Goal: Check status: Check status

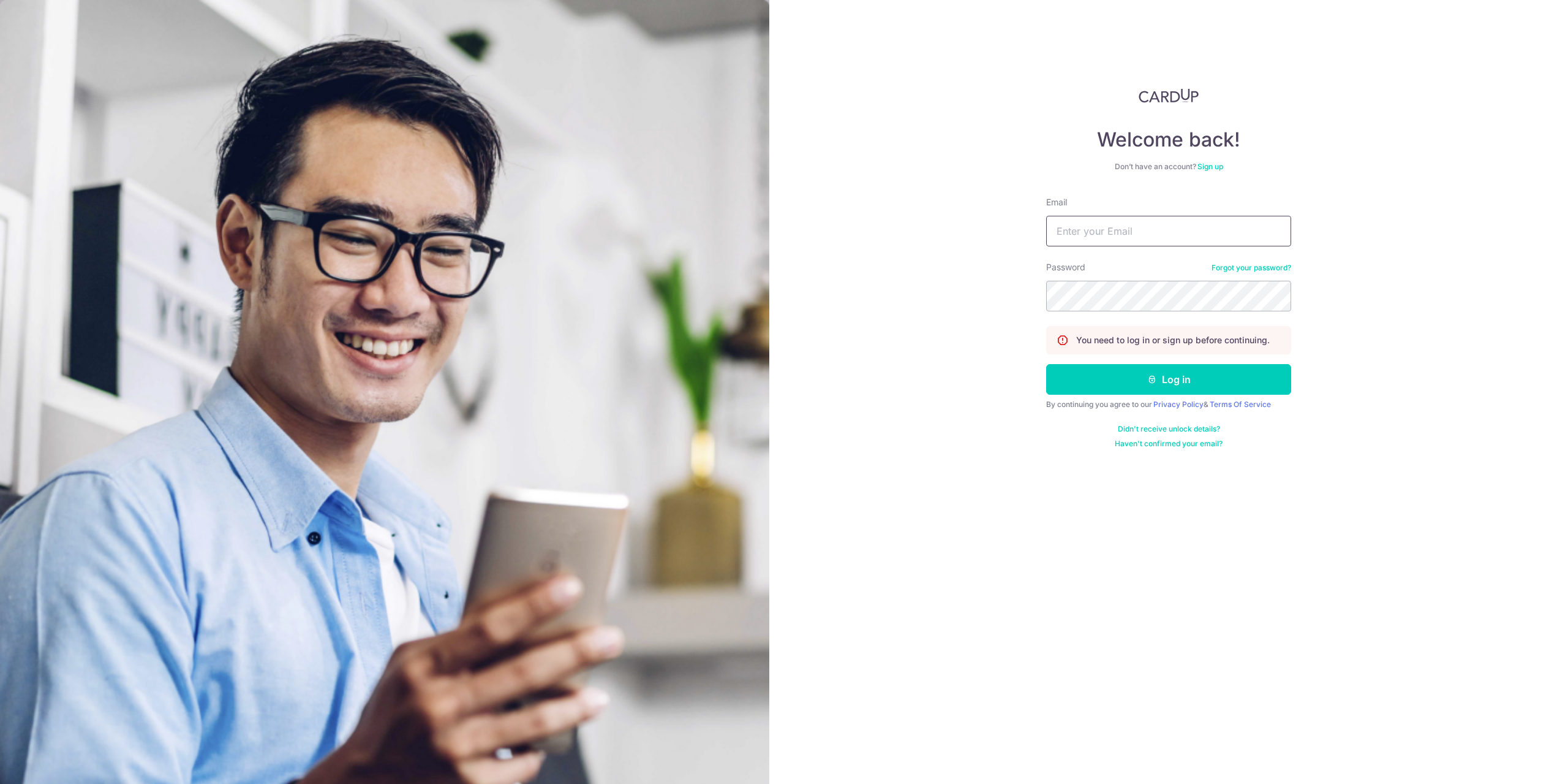
click at [1105, 220] on input "Email" at bounding box center [1169, 231] width 245 height 31
type input "[EMAIL_ADDRESS][DOMAIN_NAME]"
click at [1047, 364] on button "Log in" at bounding box center [1169, 380] width 245 height 31
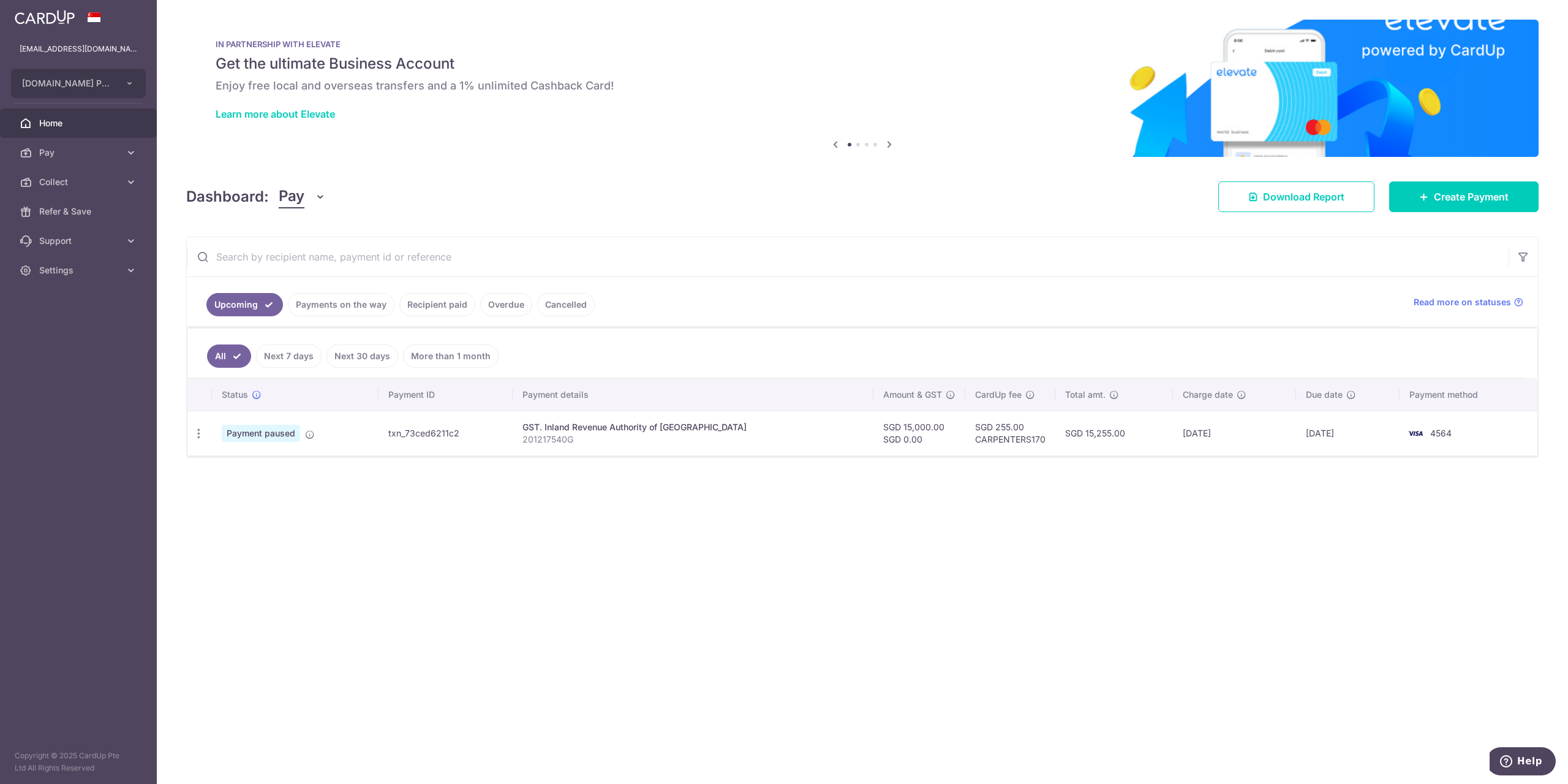
click at [346, 296] on link "Payments on the way" at bounding box center [341, 304] width 107 height 23
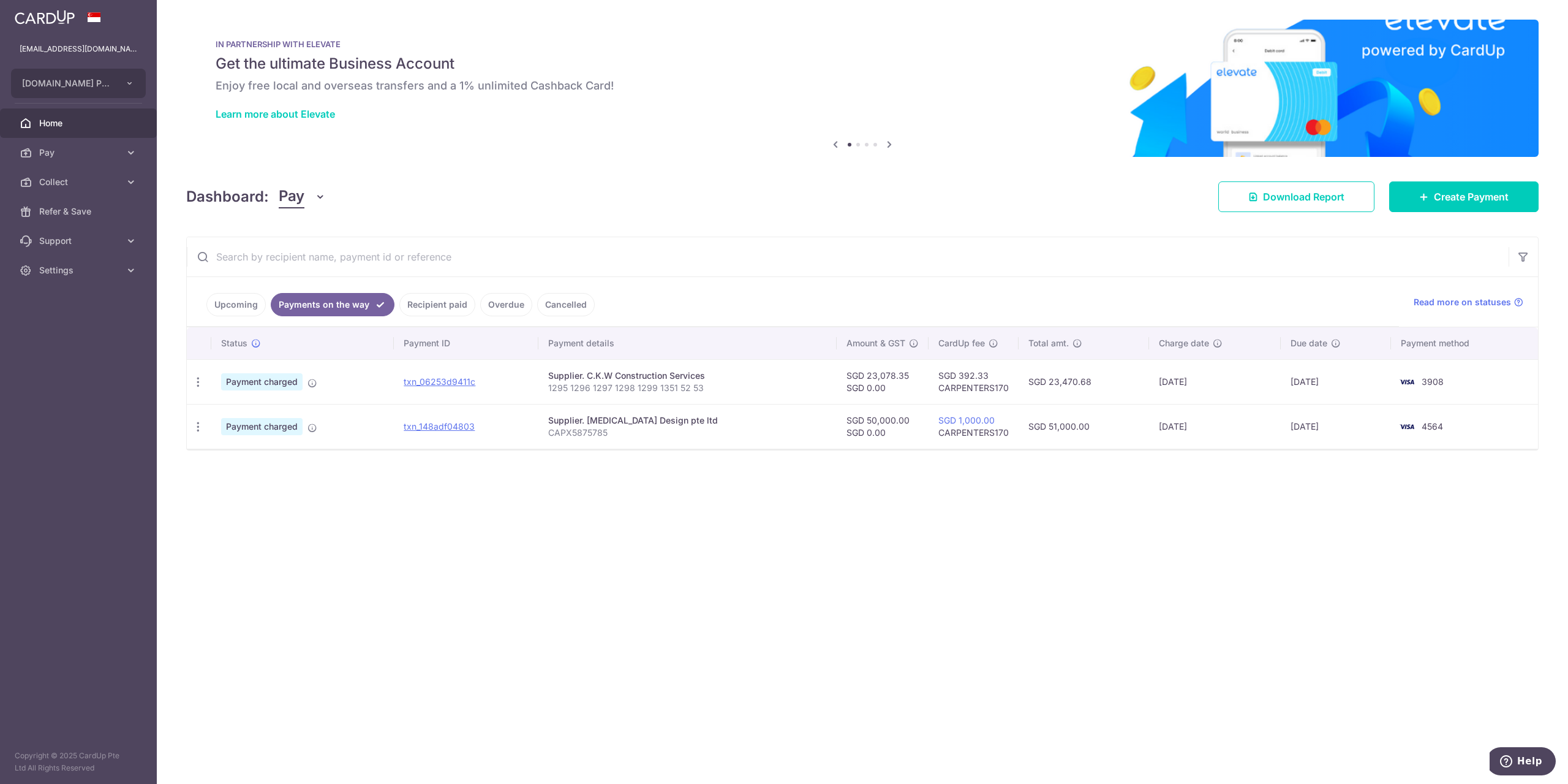
click at [434, 304] on link "Recipient paid" at bounding box center [438, 304] width 76 height 23
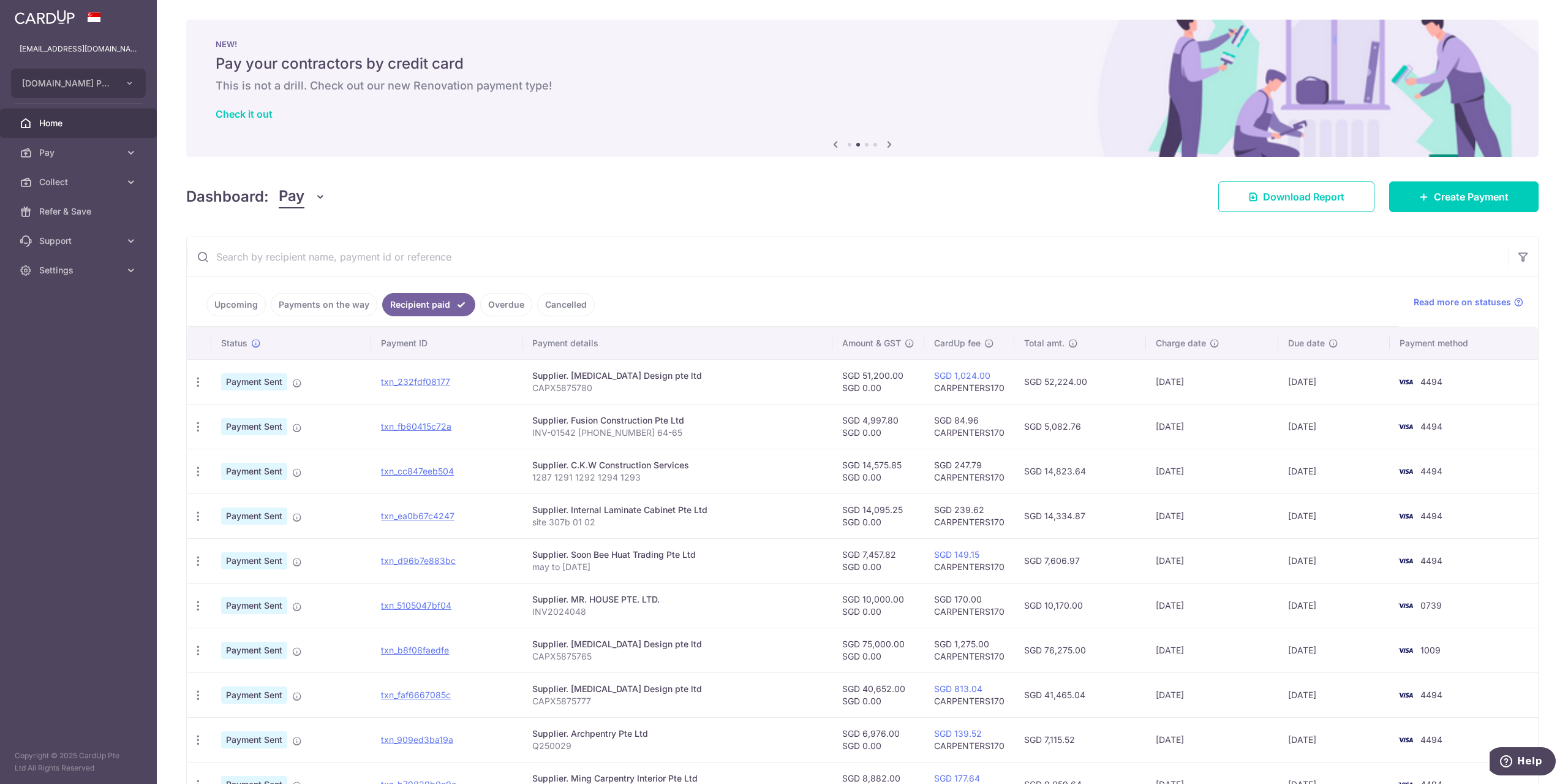
drag, startPoint x: 859, startPoint y: 376, endPoint x: 888, endPoint y: 382, distance: 29.6
click at [888, 382] on td "SGD 51,200.00 SGD 0.00" at bounding box center [878, 381] width 92 height 45
click at [885, 385] on td "SGD 51,200.00 SGD 0.00" at bounding box center [878, 381] width 92 height 45
click at [283, 305] on link "Payments on the way" at bounding box center [324, 304] width 107 height 23
